Goal: Navigation & Orientation: Understand site structure

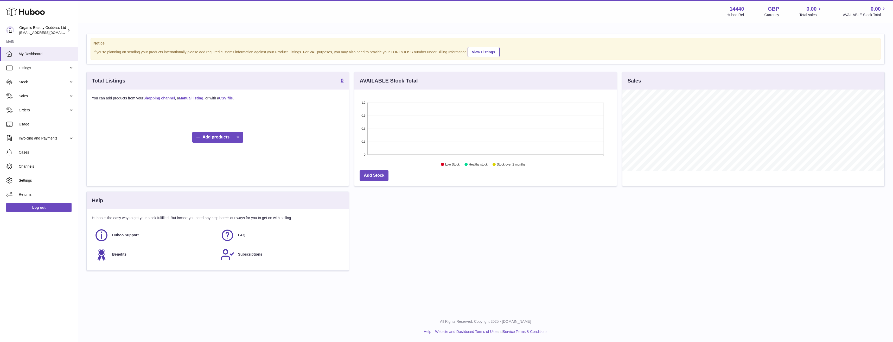
scroll to position [81, 262]
click at [224, 140] on link "Add products" at bounding box center [217, 137] width 51 height 11
click at [250, 152] on link "Shopping channel" at bounding box center [247, 149] width 39 height 11
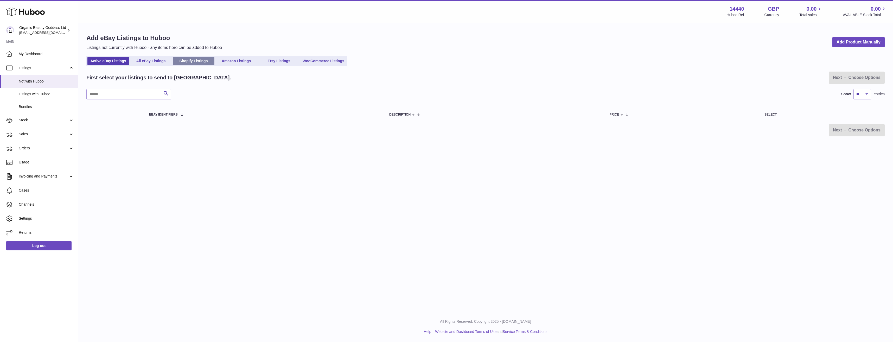
click at [195, 57] on link "Shopify Listings" at bounding box center [194, 61] width 42 height 9
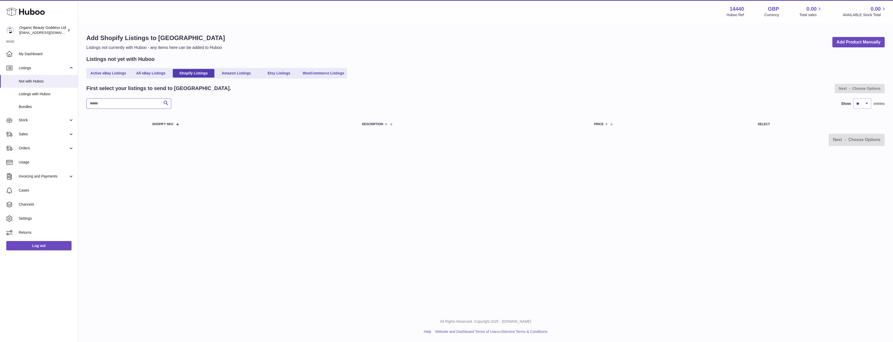
click at [135, 104] on input "text" at bounding box center [128, 103] width 85 height 10
click at [40, 28] on div "Organic Beauty Goddess Ltd [EMAIL_ADDRESS][DOMAIN_NAME]" at bounding box center [42, 30] width 47 height 10
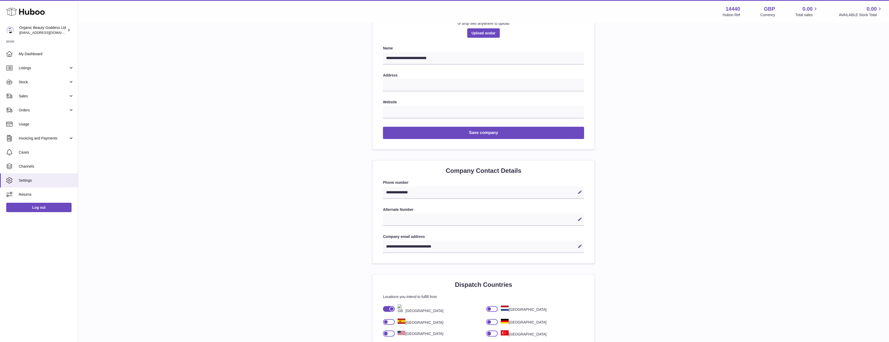
scroll to position [99, 0]
click at [58, 56] on link "My Dashboard" at bounding box center [39, 54] width 78 height 14
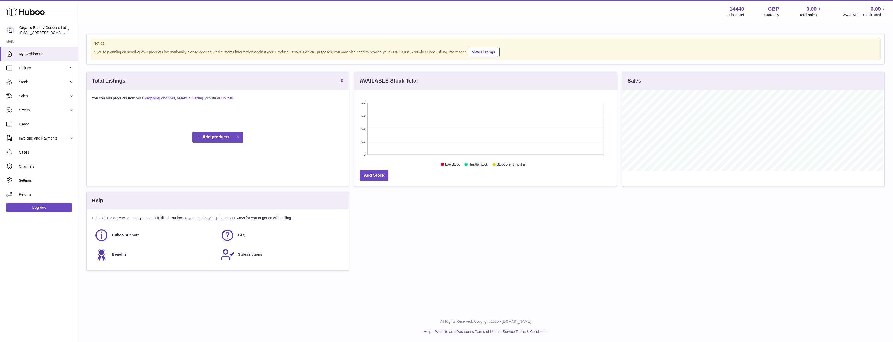
scroll to position [81, 262]
click at [36, 161] on link "Channels" at bounding box center [39, 166] width 78 height 14
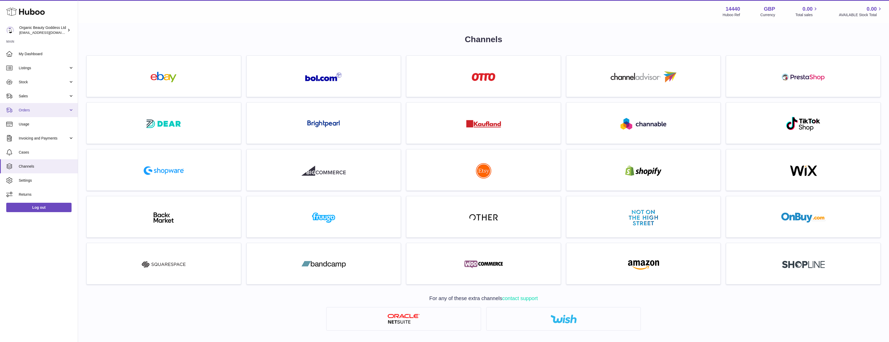
click at [70, 108] on link "Orders" at bounding box center [39, 110] width 78 height 14
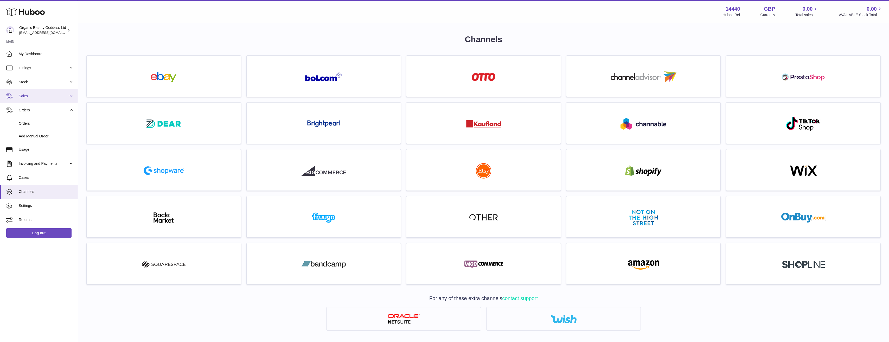
click at [71, 98] on link "Sales" at bounding box center [39, 96] width 78 height 14
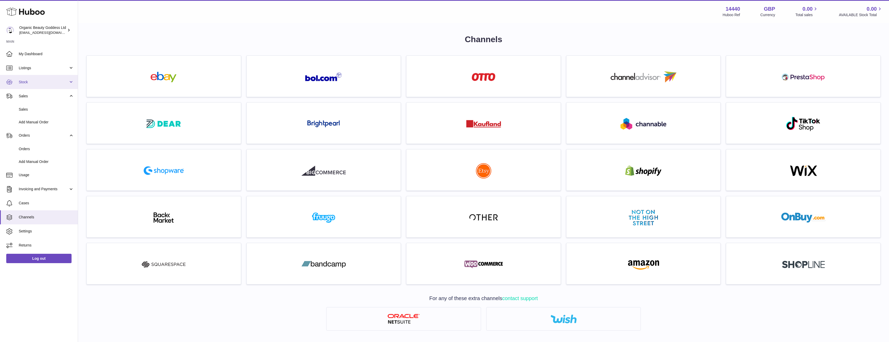
click at [73, 83] on link "Stock" at bounding box center [39, 82] width 78 height 14
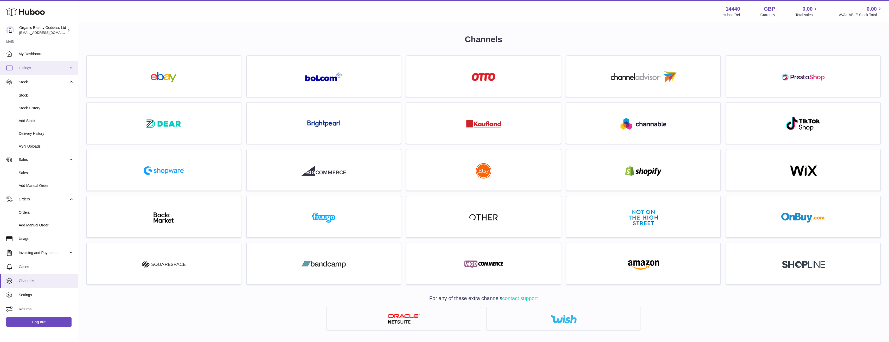
click at [73, 70] on link "Listings" at bounding box center [39, 68] width 78 height 14
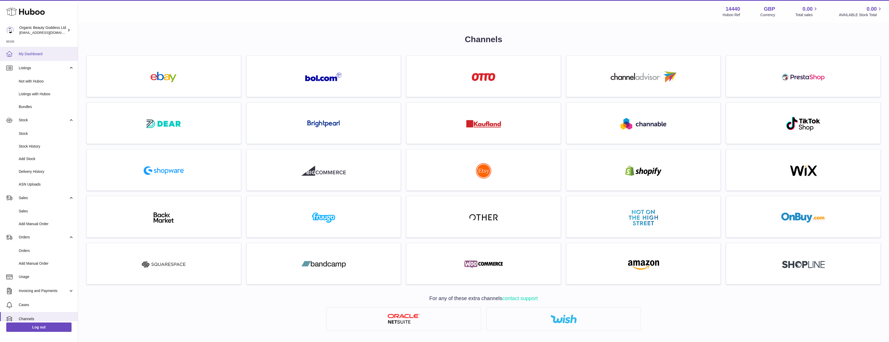
click at [45, 54] on span "My Dashboard" at bounding box center [46, 54] width 55 height 5
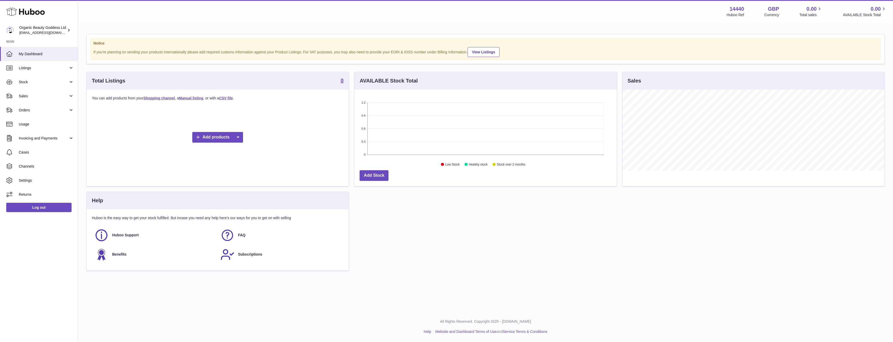
scroll to position [81, 262]
click at [137, 253] on link "Benefits" at bounding box center [154, 254] width 121 height 14
click at [117, 256] on span "Benefits" at bounding box center [119, 254] width 14 height 5
